Goal: Task Accomplishment & Management: Complete application form

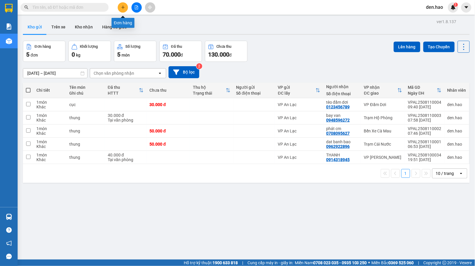
click at [122, 8] on icon "plus" at bounding box center [123, 7] width 4 height 4
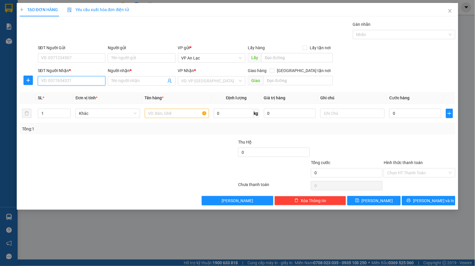
click at [77, 84] on input "SĐT Người Nhận *" at bounding box center [71, 80] width 67 height 9
click at [60, 83] on input "3692" at bounding box center [71, 80] width 67 height 9
type input "3"
click at [71, 92] on div "0913183962 - thiện 5 can" at bounding box center [71, 93] width 61 height 6
type input "0913183962"
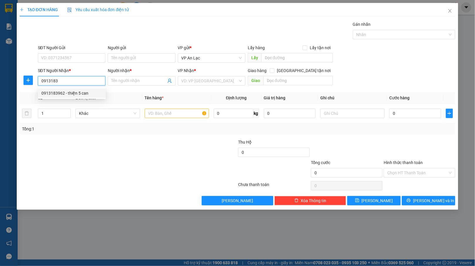
type input "thiện 5 can"
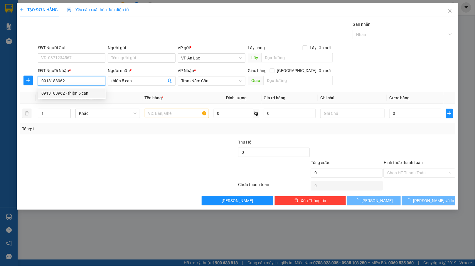
type input "110.000"
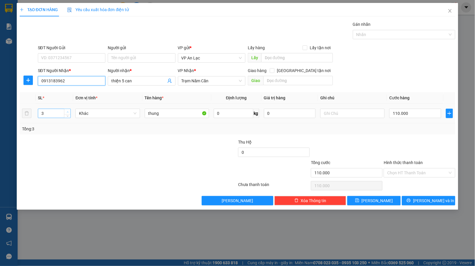
type input "0913183962"
click at [68, 113] on icon "up" at bounding box center [68, 112] width 2 height 2
type input "6"
click at [68, 113] on icon "up" at bounding box center [68, 112] width 2 height 2
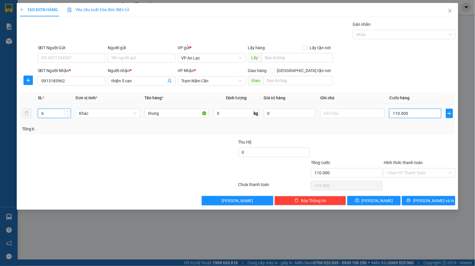
click at [413, 114] on input "110.000" at bounding box center [415, 113] width 52 height 9
type input "0"
type input "2"
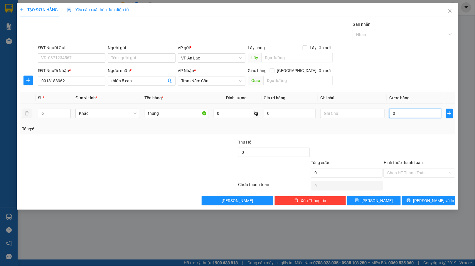
type input "2"
type input "02"
type input "24"
type input "024"
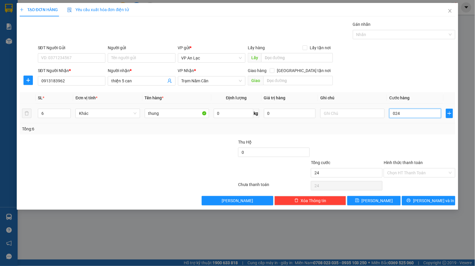
type input "240"
type input "0.240"
type input "240.000"
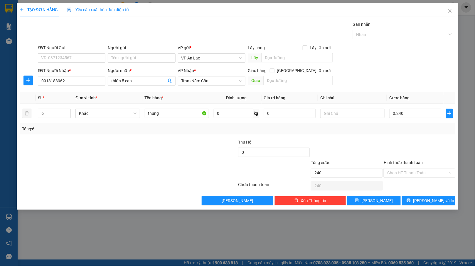
type input "240.000"
click at [423, 143] on div at bounding box center [419, 149] width 73 height 21
click at [418, 177] on input "Hình thức thanh toán" at bounding box center [417, 173] width 60 height 9
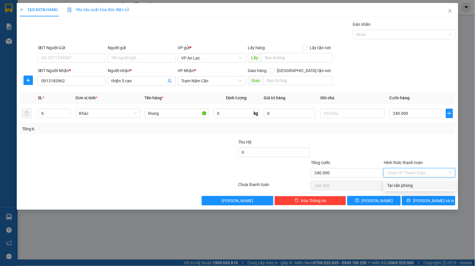
drag, startPoint x: 417, startPoint y: 184, endPoint x: 418, endPoint y: 188, distance: 4.1
click at [417, 185] on div "Tại văn phòng" at bounding box center [419, 185] width 65 height 6
type input "0"
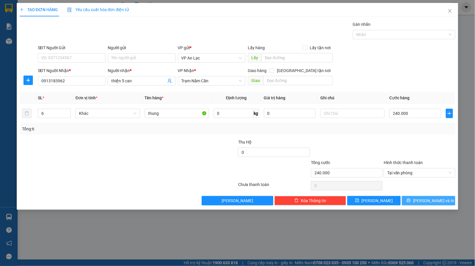
click at [424, 206] on button "[PERSON_NAME] và In" at bounding box center [428, 200] width 53 height 9
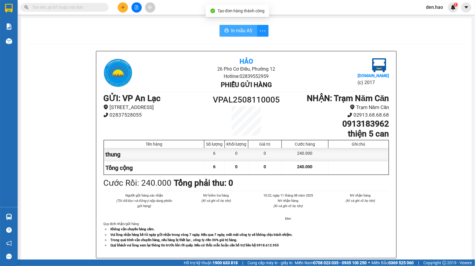
click at [237, 31] on span "In mẫu A5" at bounding box center [241, 30] width 21 height 7
drag, startPoint x: 365, startPoint y: 156, endPoint x: 237, endPoint y: 30, distance: 179.8
click at [237, 30] on div "In mẫu A5" at bounding box center [244, 31] width 58 height 12
click at [246, 32] on span "In mẫu A5" at bounding box center [241, 30] width 21 height 7
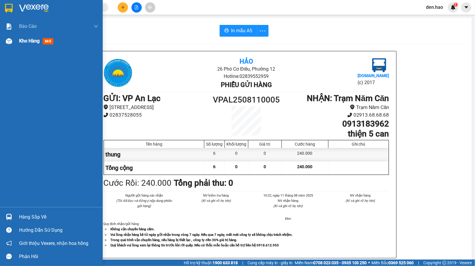
click at [12, 41] on div at bounding box center [9, 41] width 10 height 10
